Goal: Check status: Check status

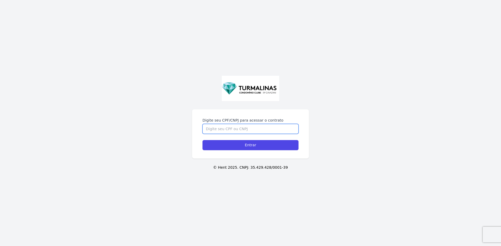
click at [240, 130] on input "Digite seu CPF/CNPJ para acessar o contrato" at bounding box center [250, 129] width 96 height 10
type input "474.711.178-69"
click at [202, 140] on input "Entrar" at bounding box center [250, 145] width 96 height 10
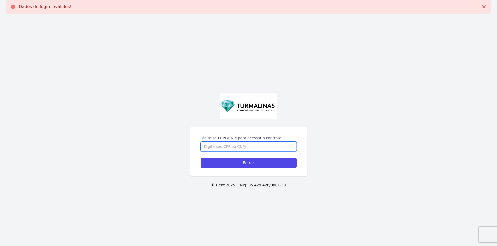
click at [225, 149] on input "Digite seu CPF/CNPJ para acessar o contrato" at bounding box center [249, 147] width 96 height 10
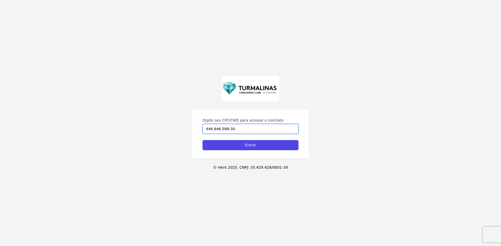
type input "446.846.588-30"
click at [225, 149] on input "Entrar" at bounding box center [250, 145] width 96 height 10
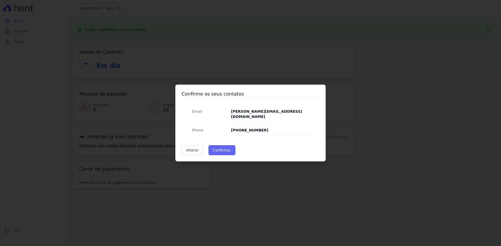
click at [219, 149] on button "Confirmar" at bounding box center [221, 151] width 27 height 10
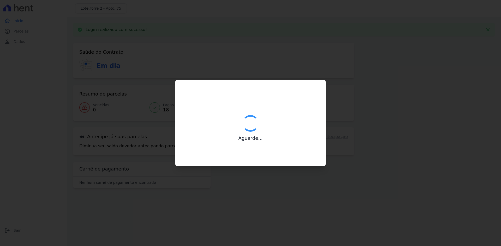
type input "Contatos confirmados com sucesso."
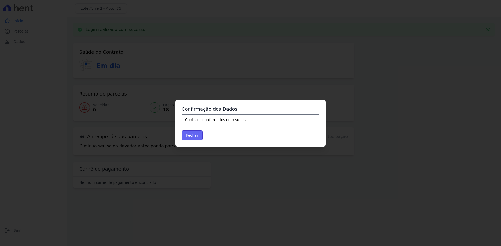
click at [196, 137] on button "Fechar" at bounding box center [192, 136] width 21 height 10
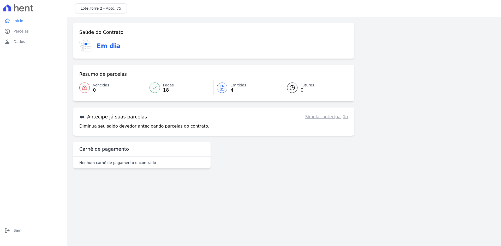
click at [195, 135] on div "Antecipe já suas parcelas! Simular antecipação Diminua seu saldo devedor anteci…" at bounding box center [213, 122] width 281 height 28
drag, startPoint x: 176, startPoint y: 86, endPoint x: 173, endPoint y: 87, distance: 3.0
click at [175, 87] on link "Pagas 18" at bounding box center [179, 88] width 67 height 15
click at [166, 86] on span "Pagas" at bounding box center [168, 85] width 11 height 5
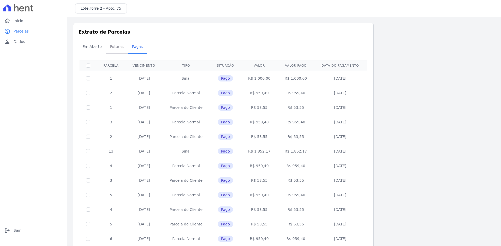
click at [113, 44] on span "Futuras" at bounding box center [117, 46] width 20 height 10
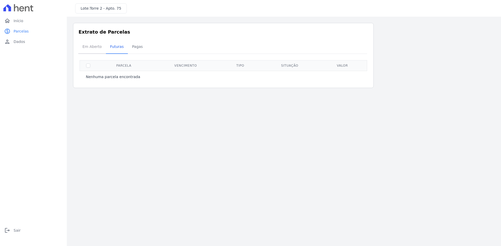
click at [97, 47] on span "Em Aberto" at bounding box center [92, 46] width 26 height 10
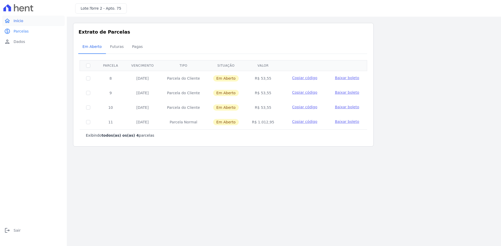
click at [17, 21] on span "Início" at bounding box center [19, 20] width 10 height 5
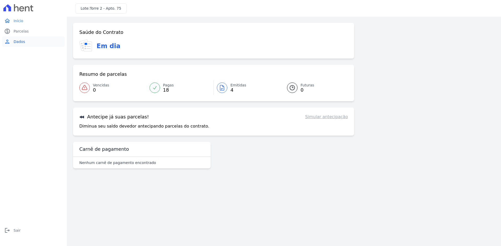
click at [22, 43] on span "Dados" at bounding box center [19, 41] width 11 height 5
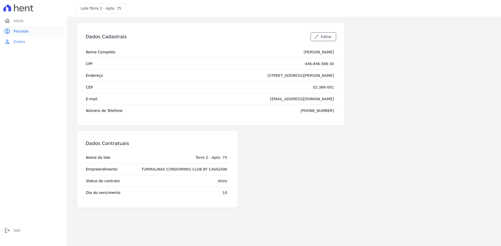
click at [22, 26] on link "paid Parcelas" at bounding box center [33, 31] width 63 height 10
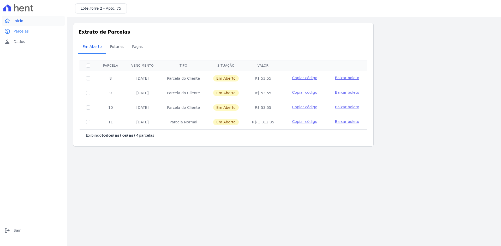
click at [16, 22] on span "Início" at bounding box center [19, 20] width 10 height 5
